Goal: Task Accomplishment & Management: Manage account settings

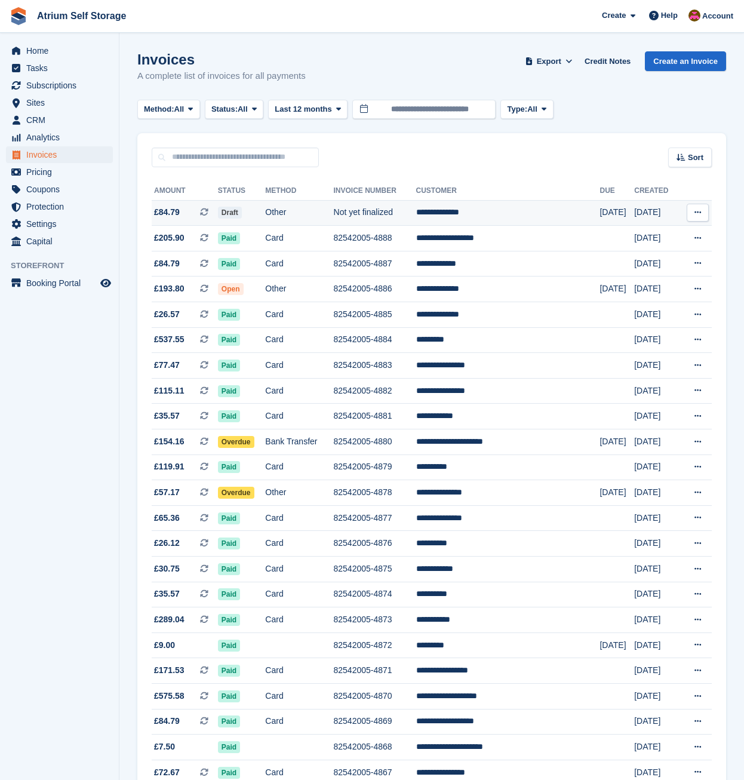
click at [387, 211] on td "Not yet finalized" at bounding box center [375, 213] width 82 height 26
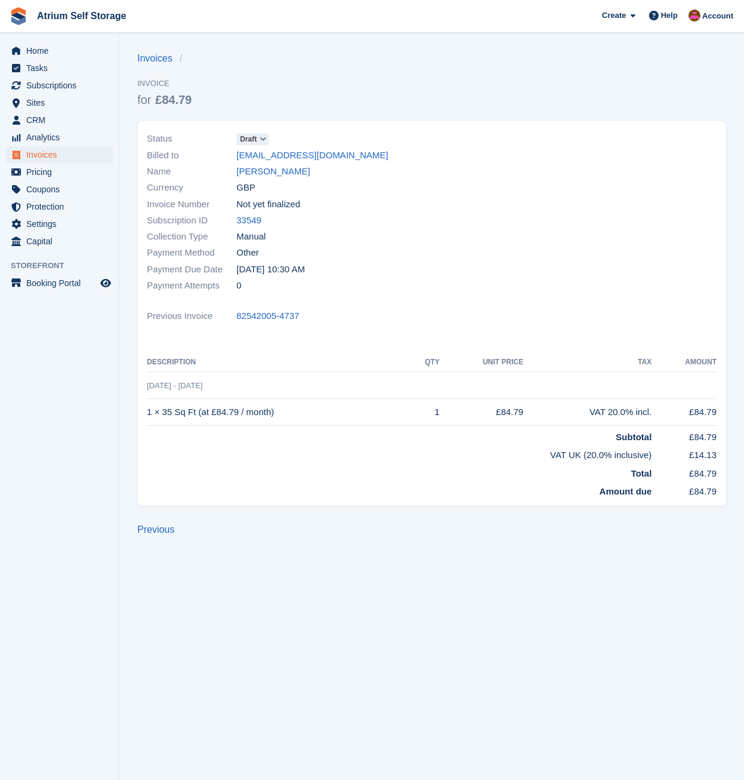
click at [267, 142] on span at bounding box center [263, 139] width 10 height 10
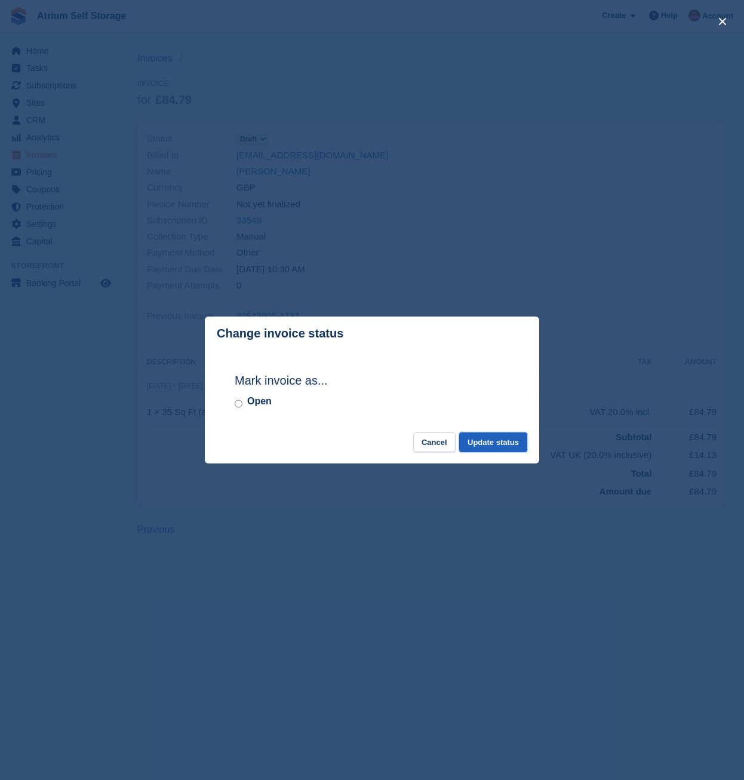
click at [491, 445] on button "Update status" at bounding box center [493, 442] width 68 height 20
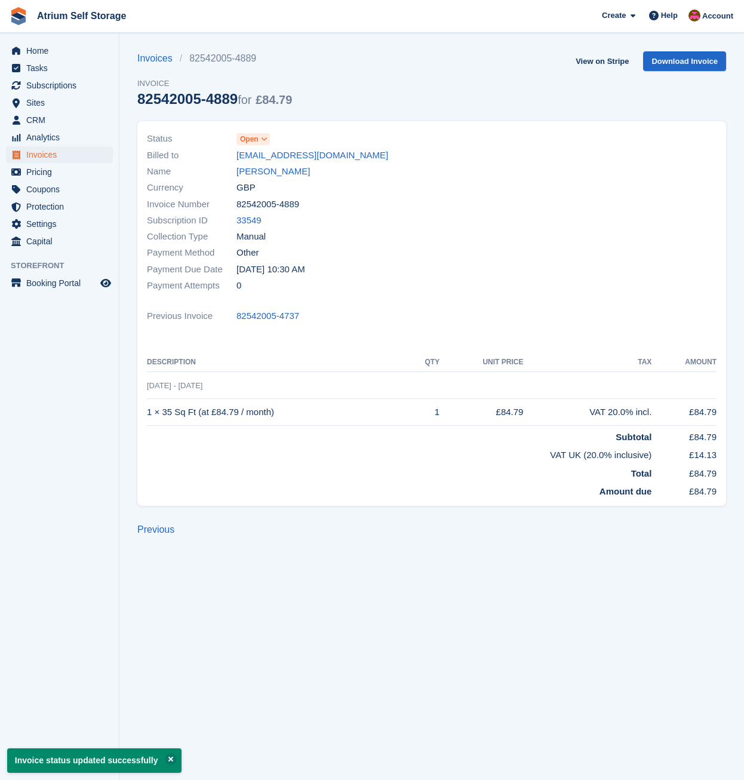
click at [250, 143] on span "Open" at bounding box center [249, 139] width 19 height 11
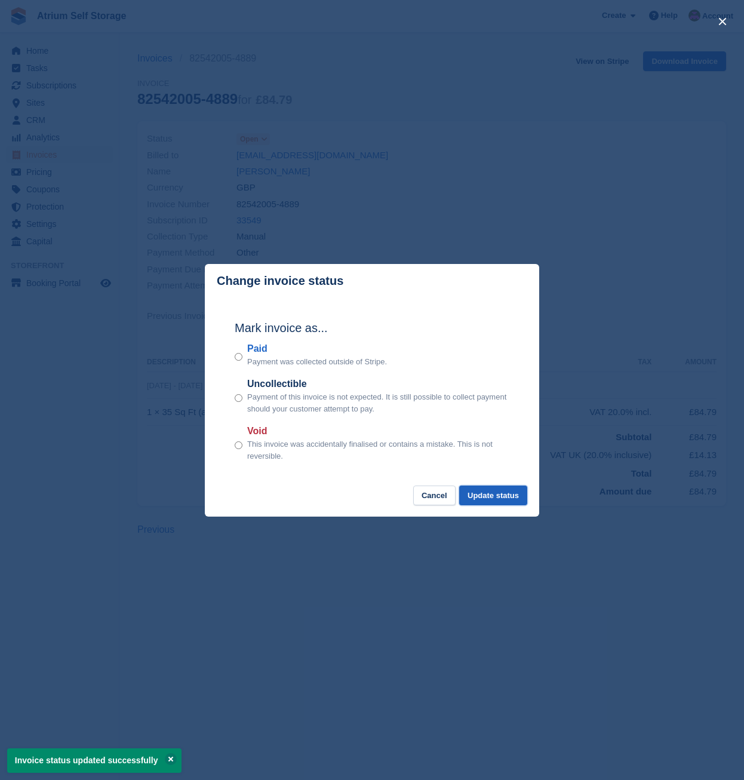
click at [487, 500] on button "Update status" at bounding box center [493, 495] width 68 height 20
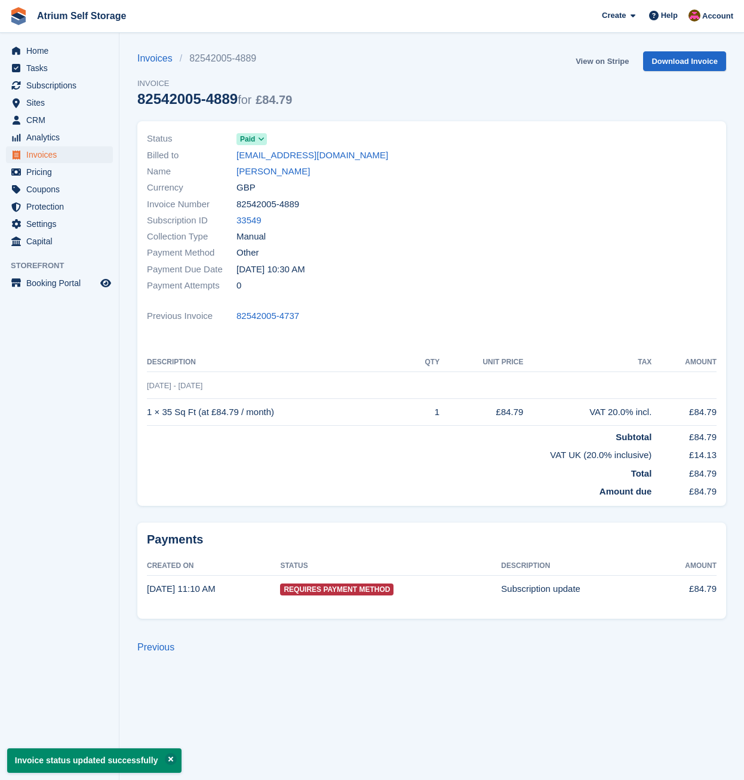
click at [602, 58] on link "View on Stripe" at bounding box center [602, 61] width 63 height 20
click at [30, 149] on span "Invoices" at bounding box center [62, 154] width 72 height 17
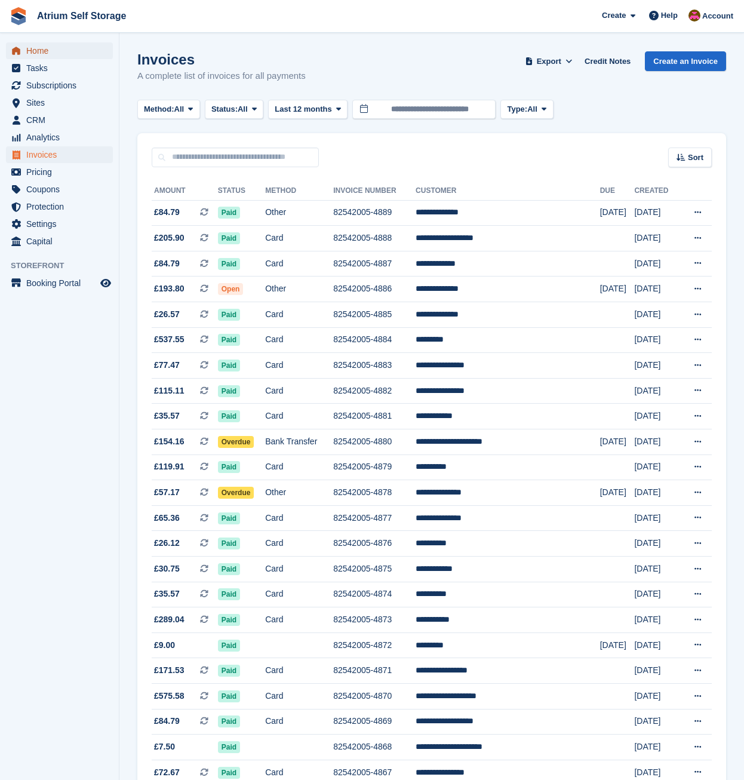
click at [36, 50] on span "Home" at bounding box center [62, 50] width 72 height 17
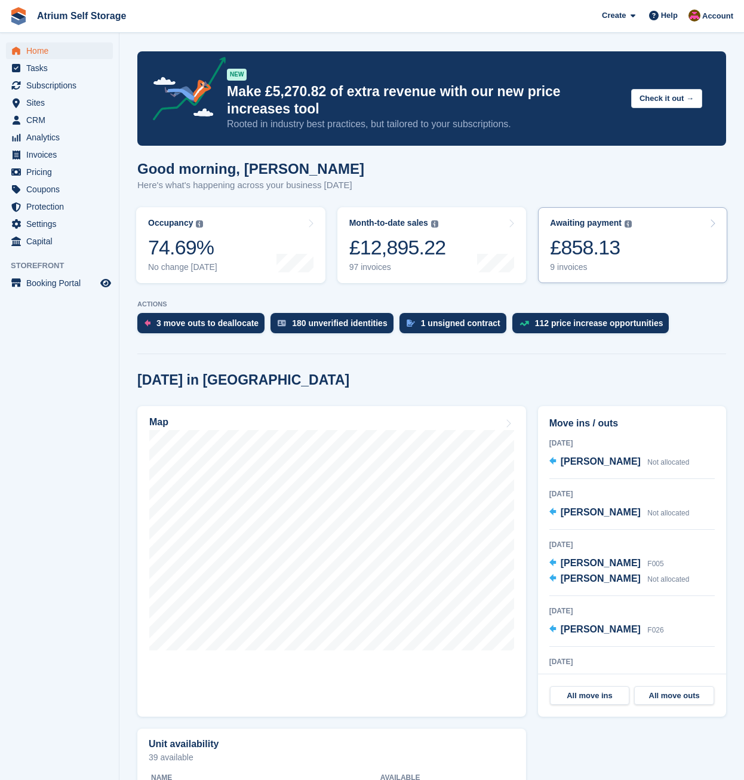
click at [567, 257] on div "£858.13" at bounding box center [591, 247] width 82 height 24
